Goal: Information Seeking & Learning: Learn about a topic

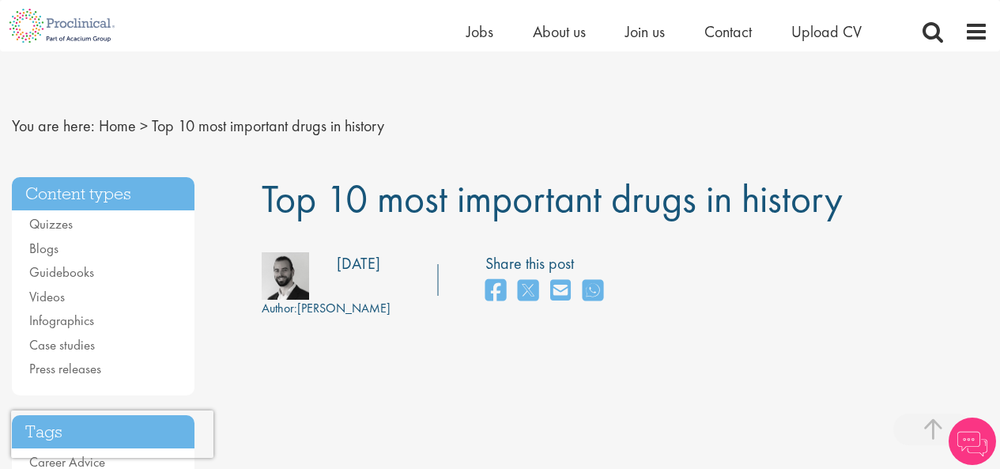
scroll to position [3655, 0]
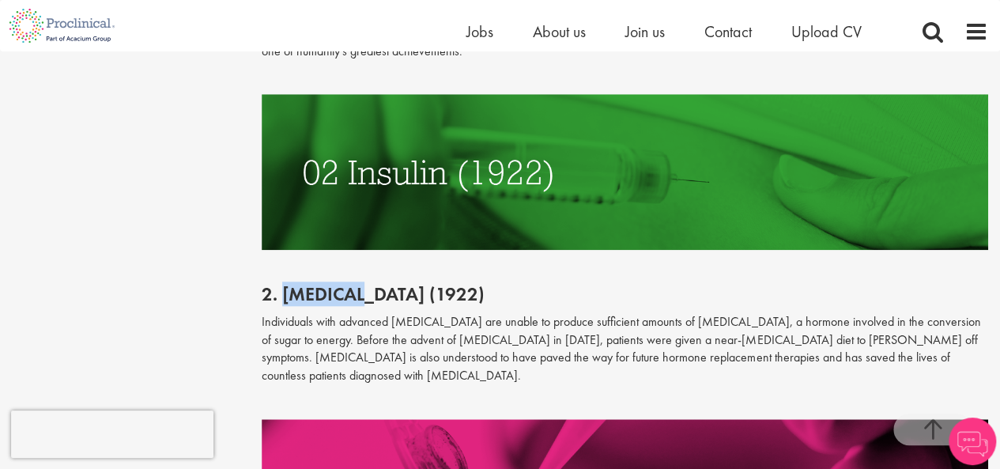
click at [342, 284] on h2 "2. [MEDICAL_DATA] (1922)" at bounding box center [625, 294] width 727 height 21
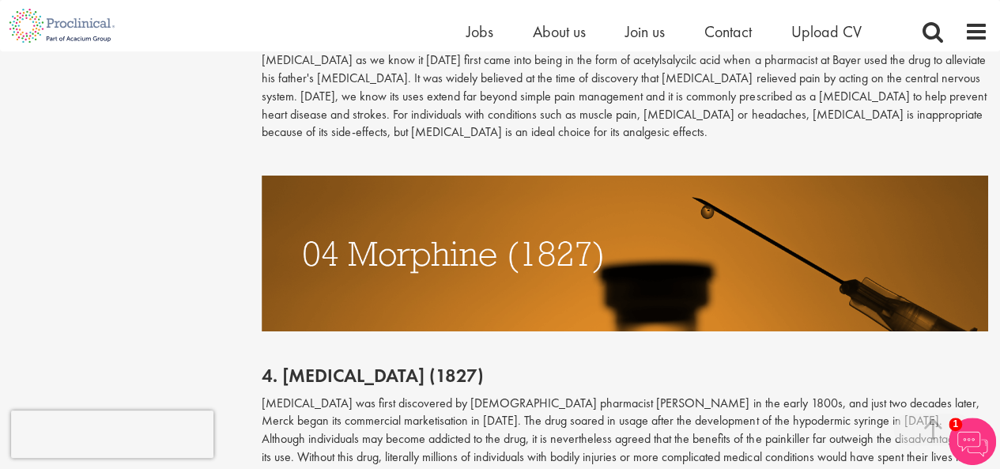
scroll to position [2785, 0]
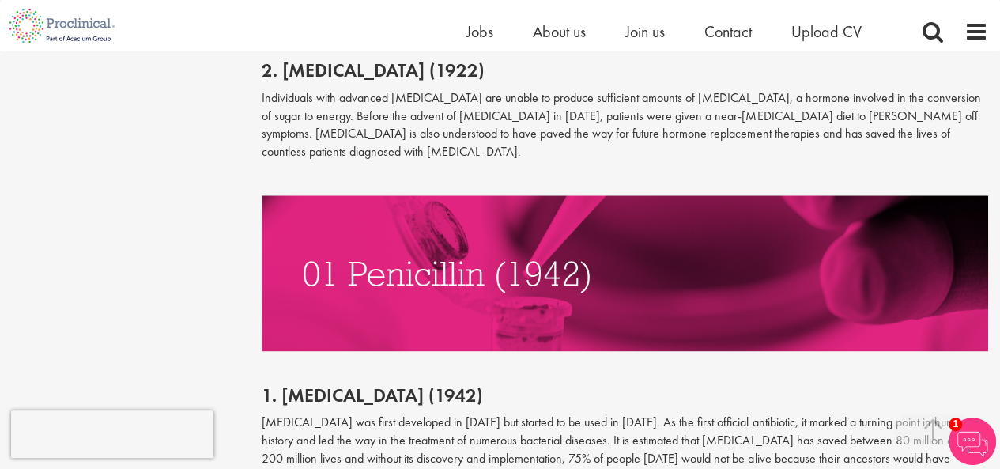
scroll to position [3789, 0]
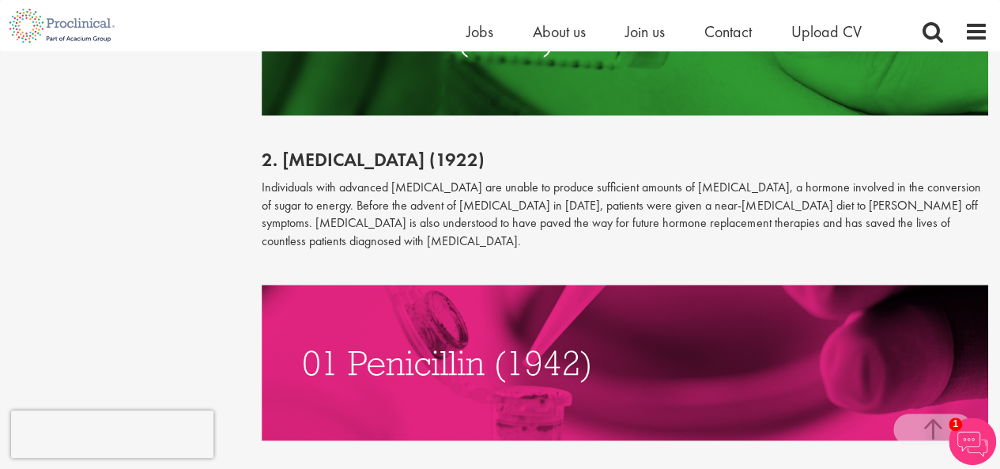
click at [441, 179] on p "Individuals with advanced [MEDICAL_DATA] are unable to produce sufficient amoun…" at bounding box center [625, 215] width 727 height 72
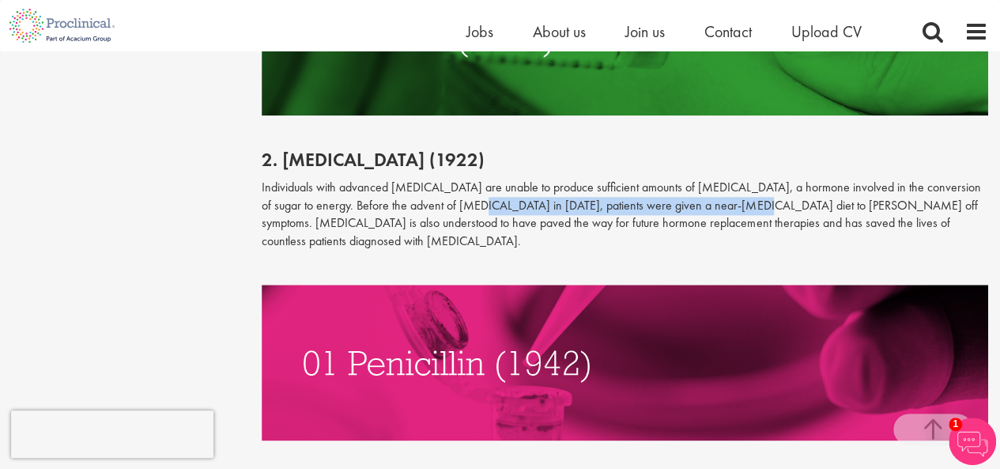
drag, startPoint x: 441, startPoint y: 168, endPoint x: 697, endPoint y: 168, distance: 256.2
click at [697, 179] on p "Individuals with advanced [MEDICAL_DATA] are unable to produce sufficient amoun…" at bounding box center [625, 215] width 727 height 72
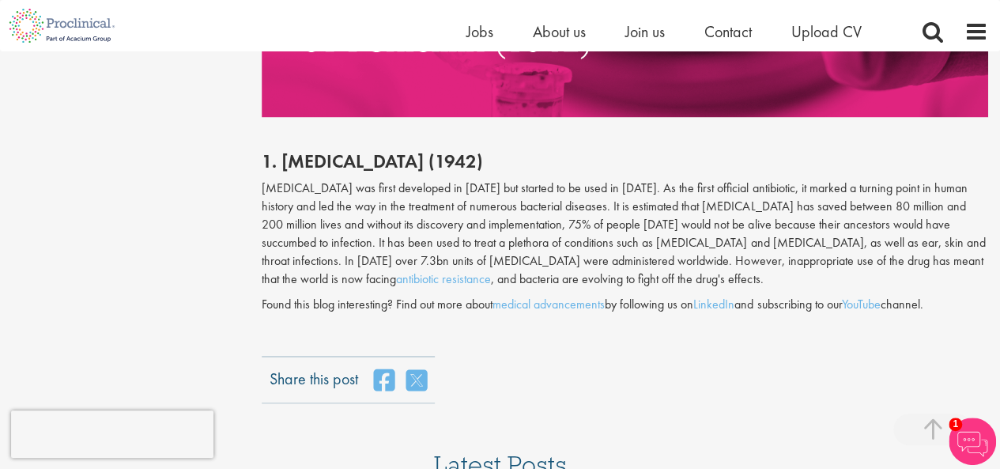
scroll to position [4026, 0]
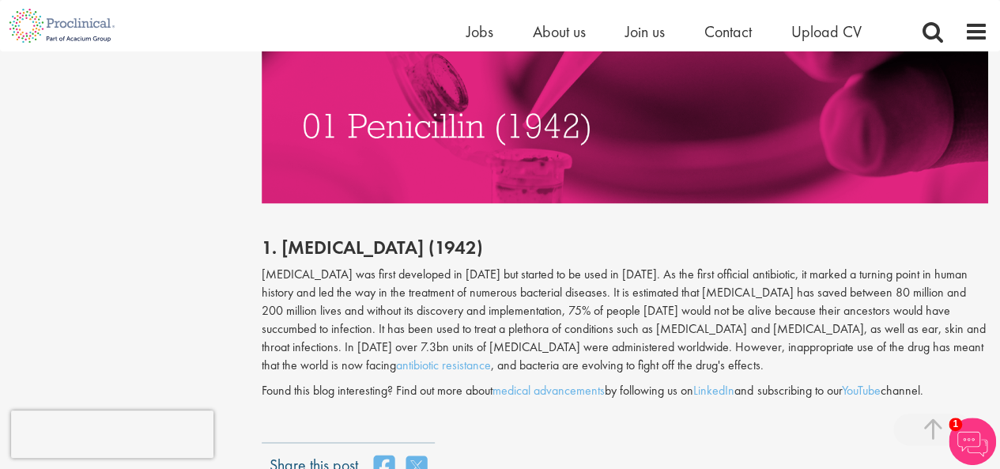
click at [737, 266] on p "[MEDICAL_DATA] was first developed in [DATE] but started to be used in [DATE]. …" at bounding box center [625, 320] width 727 height 108
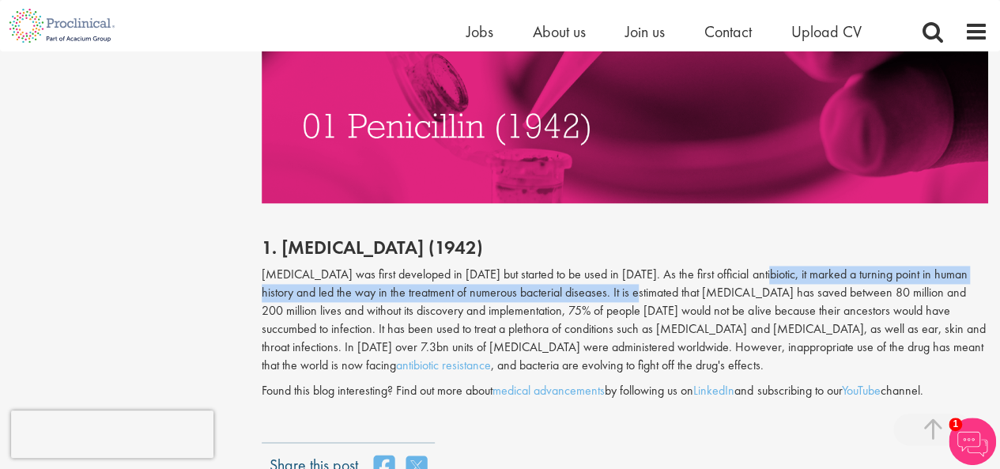
drag, startPoint x: 737, startPoint y: 221, endPoint x: 563, endPoint y: 234, distance: 174.5
click at [563, 266] on p "[MEDICAL_DATA] was first developed in [DATE] but started to be used in [DATE]. …" at bounding box center [625, 320] width 727 height 108
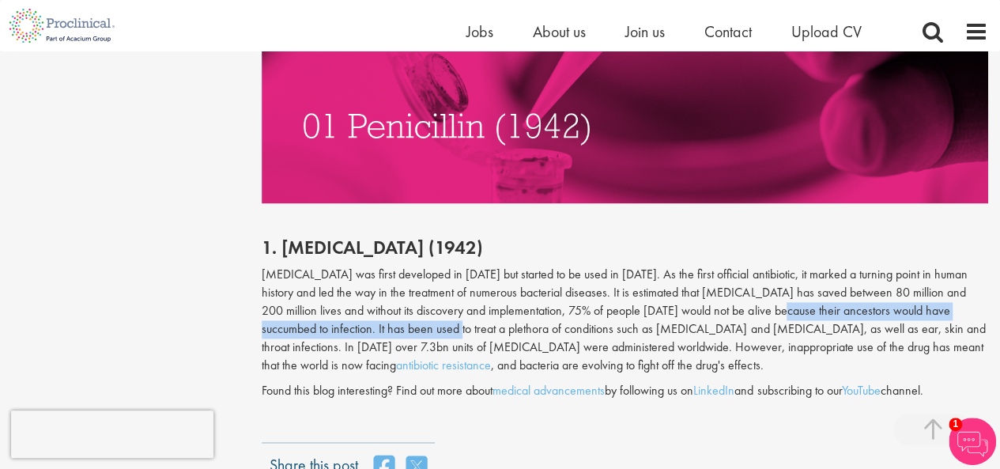
drag, startPoint x: 702, startPoint y: 256, endPoint x: 346, endPoint y: 277, distance: 357.2
click at [346, 277] on p "[MEDICAL_DATA] was first developed in [DATE] but started to be used in [DATE]. …" at bounding box center [625, 320] width 727 height 108
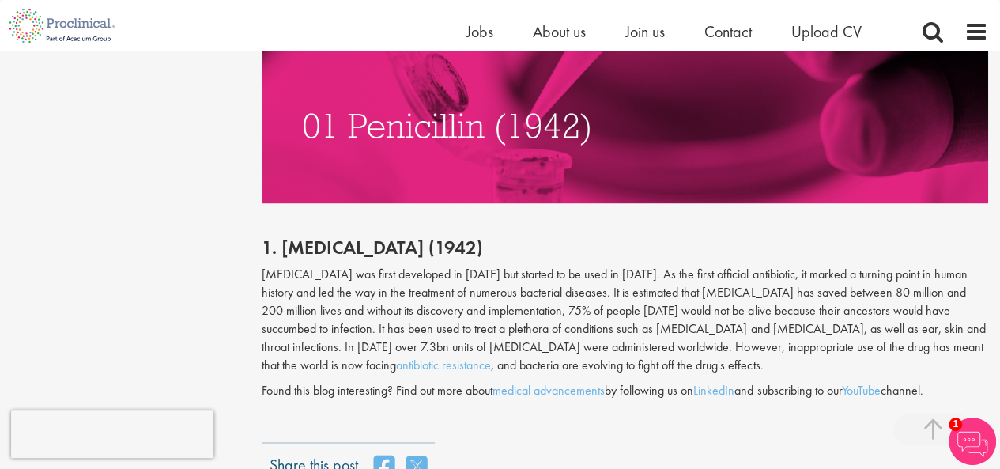
click at [372, 278] on p "[MEDICAL_DATA] was first developed in [DATE] but started to be used in [DATE]. …" at bounding box center [625, 320] width 727 height 108
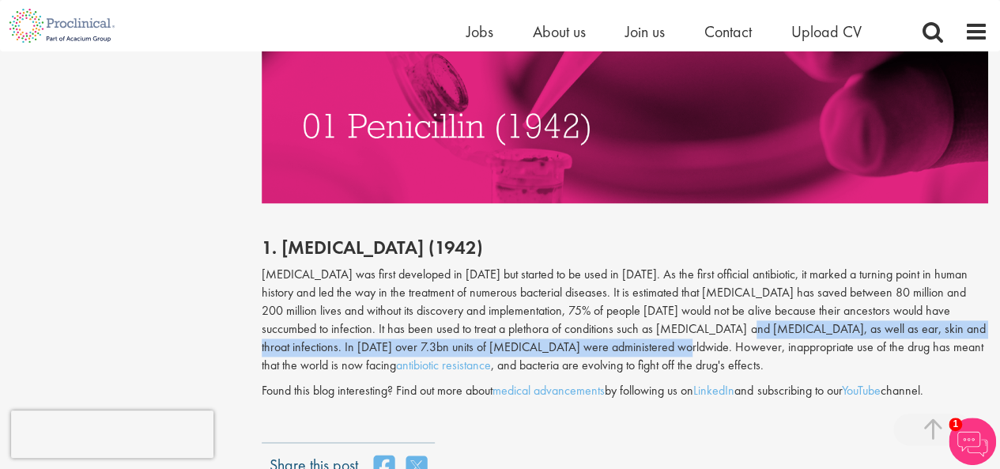
drag, startPoint x: 630, startPoint y: 274, endPoint x: 547, endPoint y: 298, distance: 86.3
click at [547, 298] on p "[MEDICAL_DATA] was first developed in [DATE] but started to be used in [DATE]. …" at bounding box center [625, 320] width 727 height 108
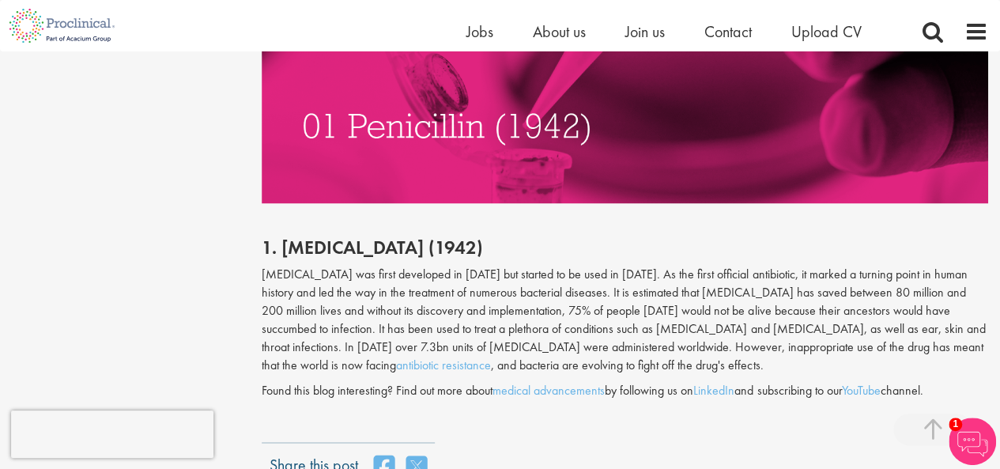
click at [508, 271] on p "[MEDICAL_DATA] was first developed in [DATE] but started to be used in [DATE]. …" at bounding box center [625, 320] width 727 height 108
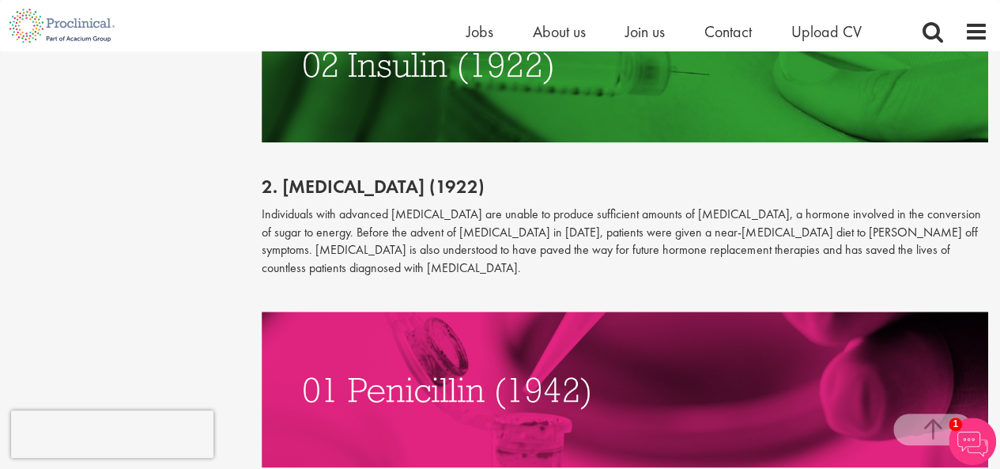
scroll to position [3947, 0]
